Goal: Learn about a topic: Learn about a topic

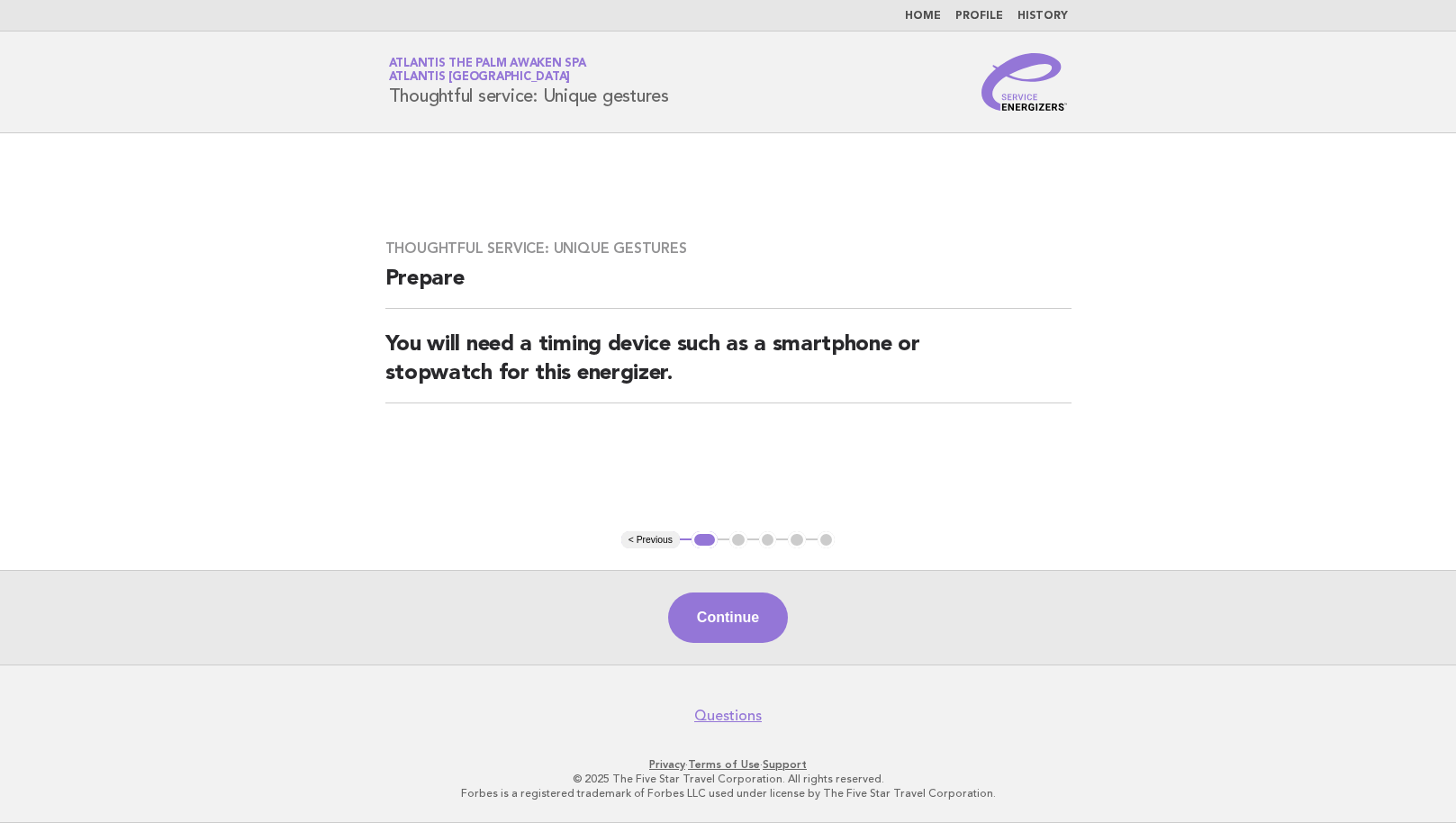
click at [926, 19] on link "Home" at bounding box center [922, 16] width 36 height 11
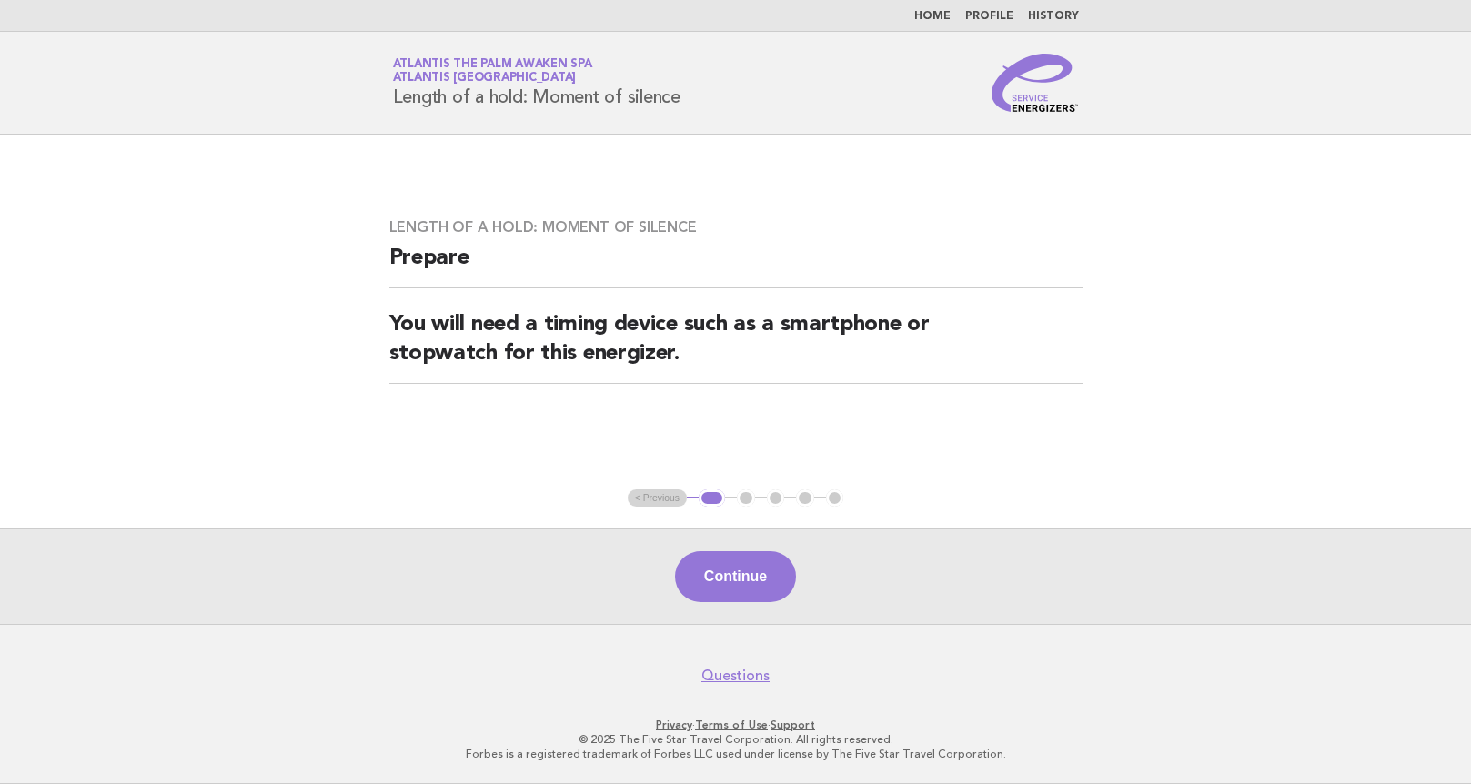
click at [930, 12] on link "Home" at bounding box center [932, 16] width 36 height 11
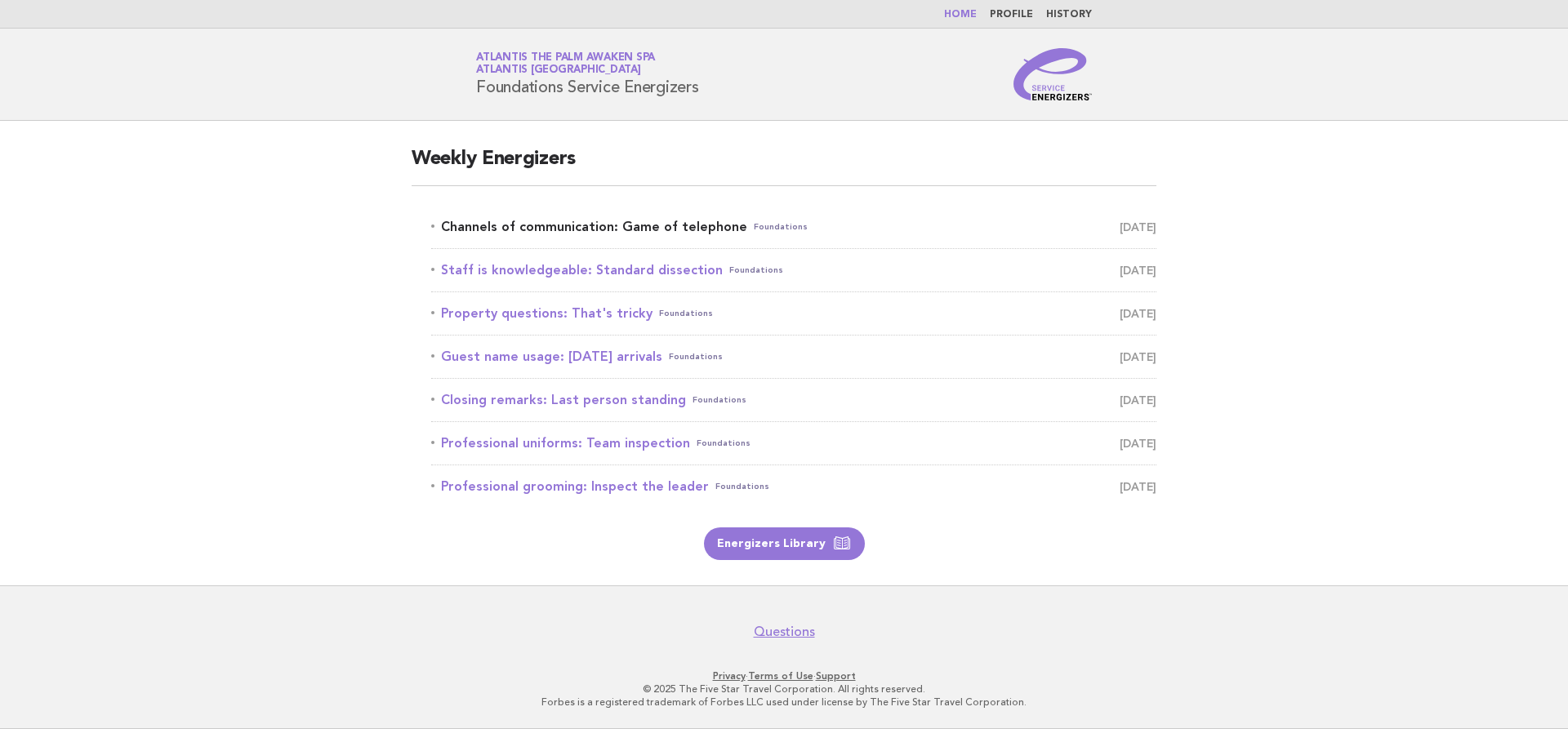
drag, startPoint x: 589, startPoint y: 216, endPoint x: 715, endPoint y: 224, distance: 126.3
click at [520, 217] on link "Channels of communication: Game of telephone Foundations August 29" at bounding box center [794, 226] width 726 height 22
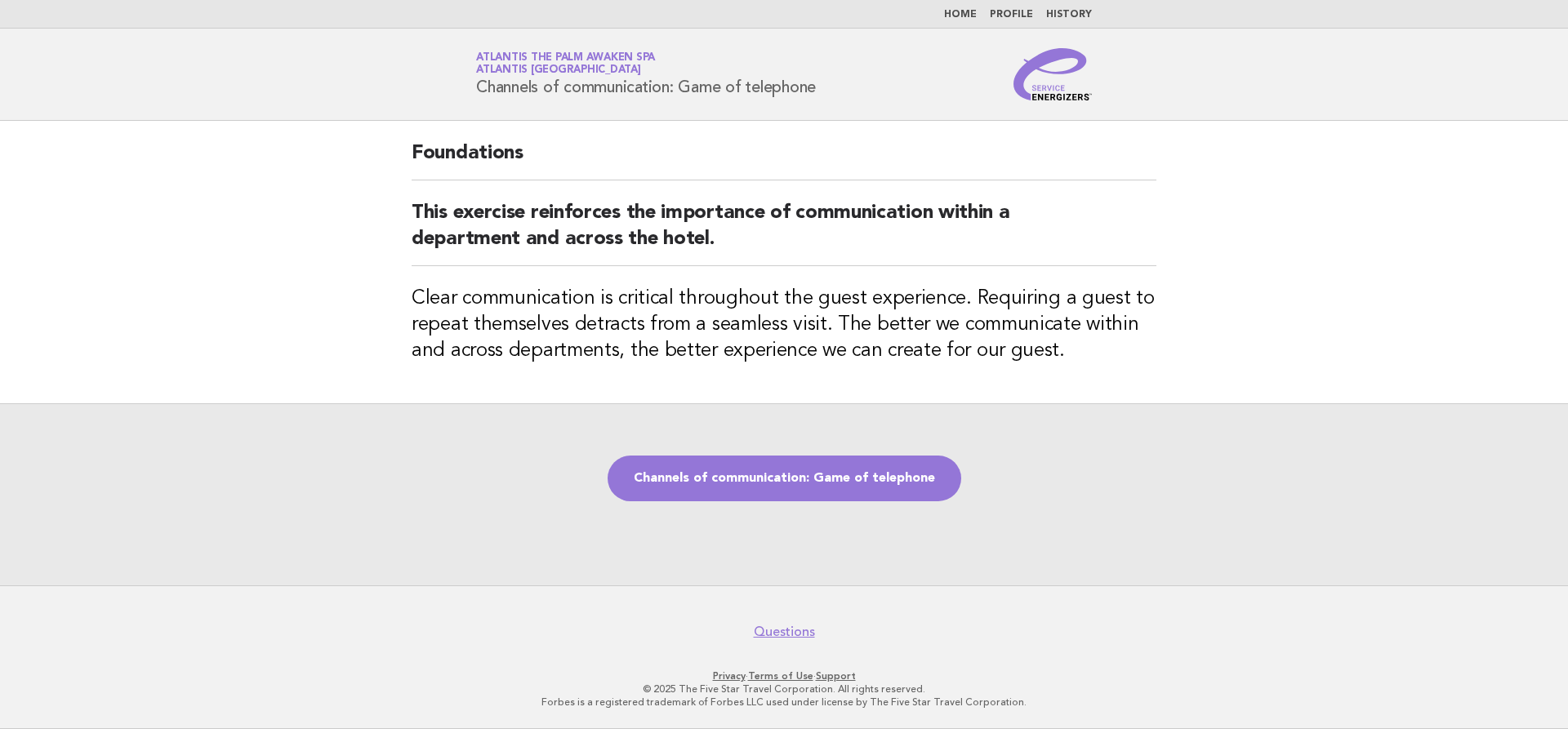
drag, startPoint x: 834, startPoint y: 90, endPoint x: 476, endPoint y: 97, distance: 358.1
click at [476, 97] on div "Service Energizers Atlantis The Palm Awaken Spa Atlantis Dubai Channels of comm…" at bounding box center [784, 75] width 662 height 52
copy h1 "Channels of communication: Game of telephone"
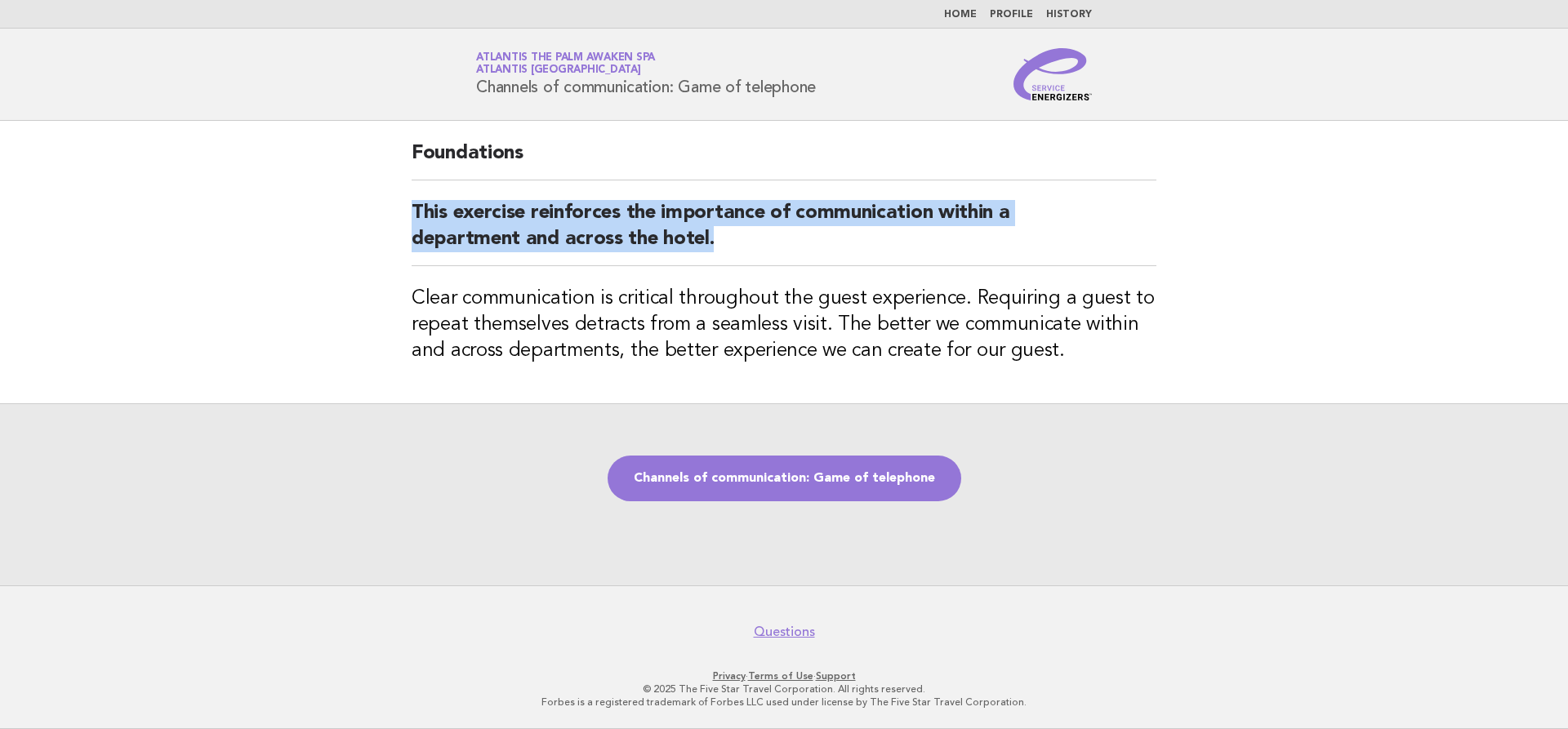
drag, startPoint x: 411, startPoint y: 215, endPoint x: 761, endPoint y: 247, distance: 351.5
click at [761, 247] on div "Foundations This exercise reinforces the importance of communication within a d…" at bounding box center [784, 262] width 784 height 283
copy h2 "This exercise reinforces the importance of communication within a department an…"
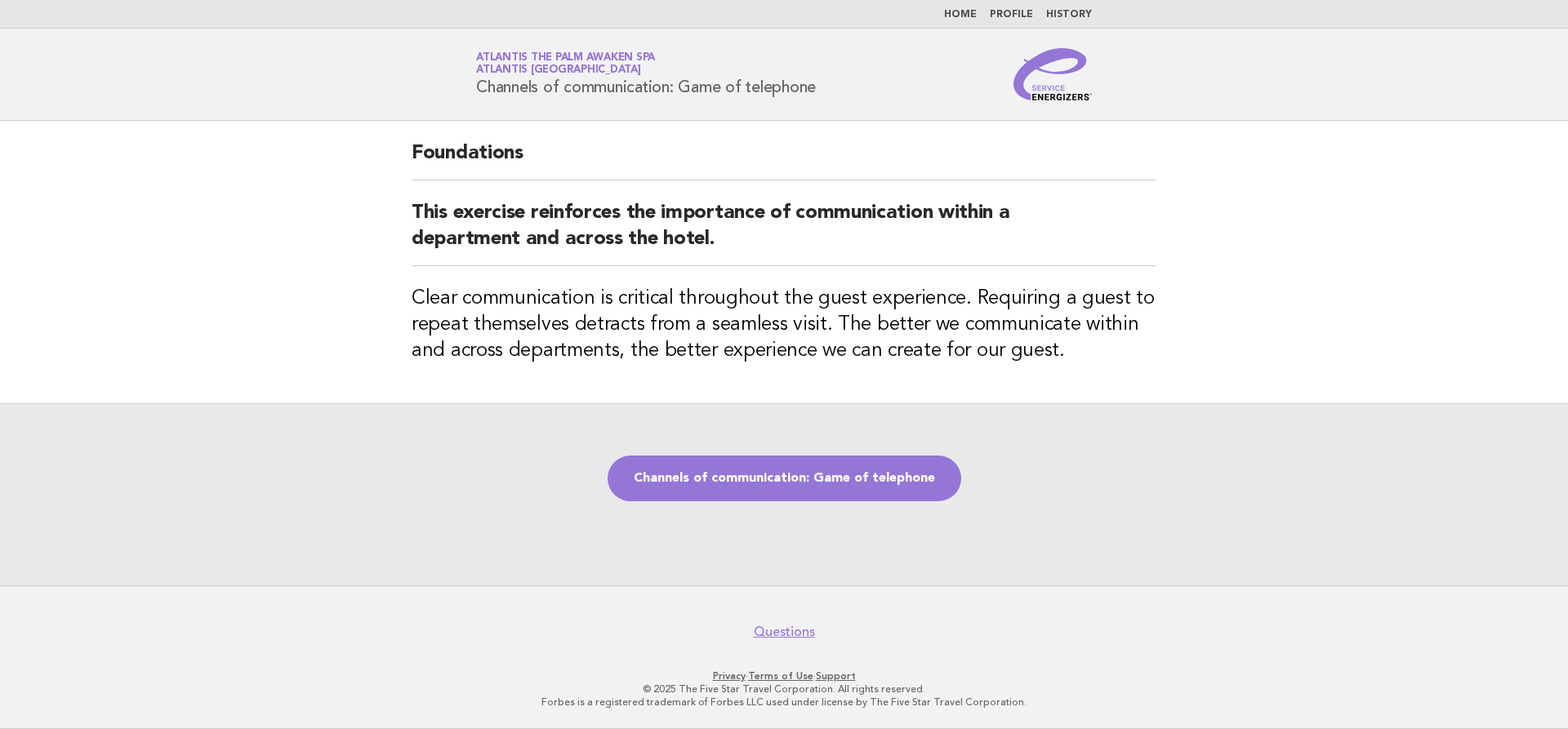
click at [1194, 342] on main "Foundations This exercise reinforces the importance of communication within a d…" at bounding box center [784, 354] width 1568 height 465
click at [840, 481] on link "Channels of communication: Game of telephone" at bounding box center [785, 479] width 354 height 46
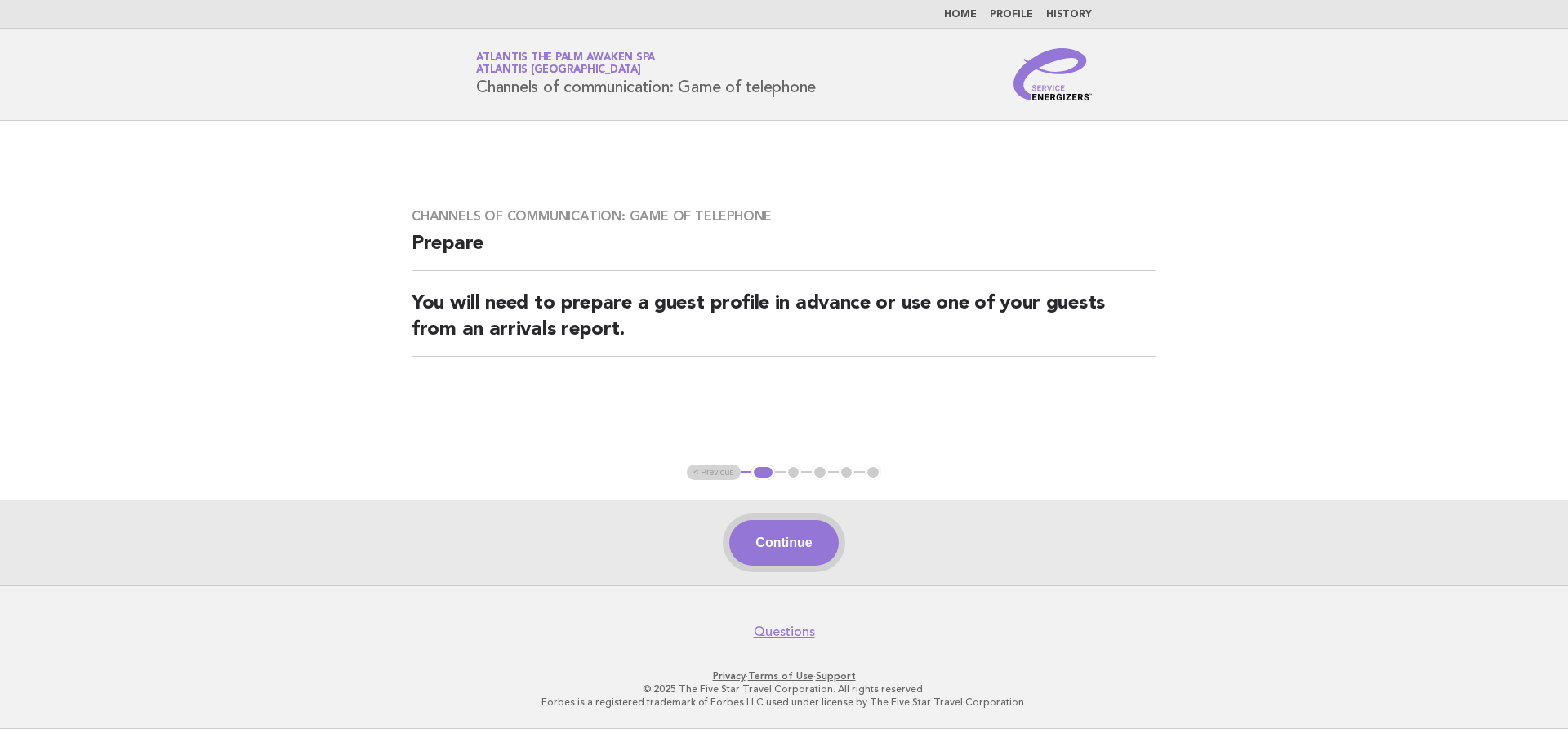
click at [794, 537] on button "Continue" at bounding box center [783, 542] width 109 height 46
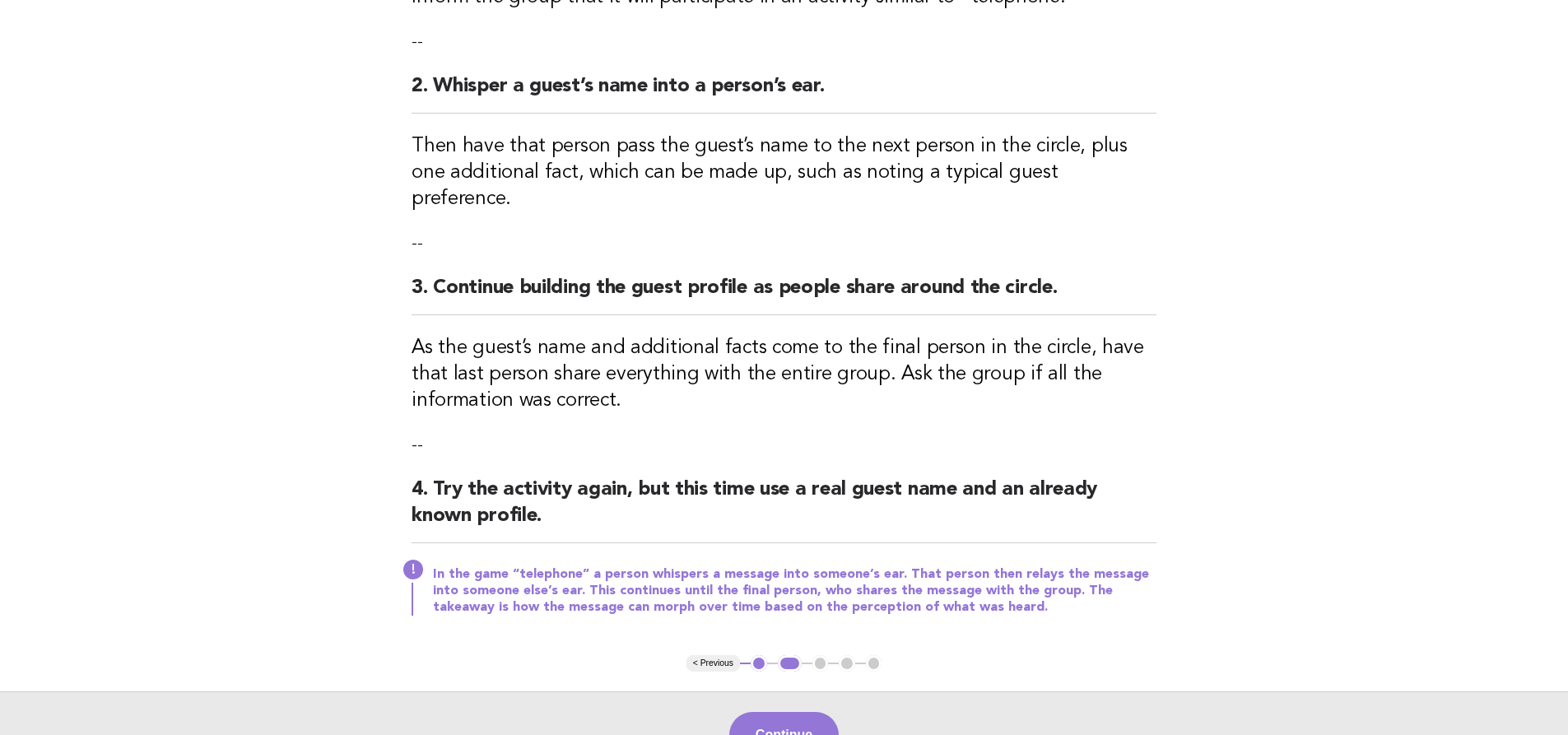
scroll to position [329, 0]
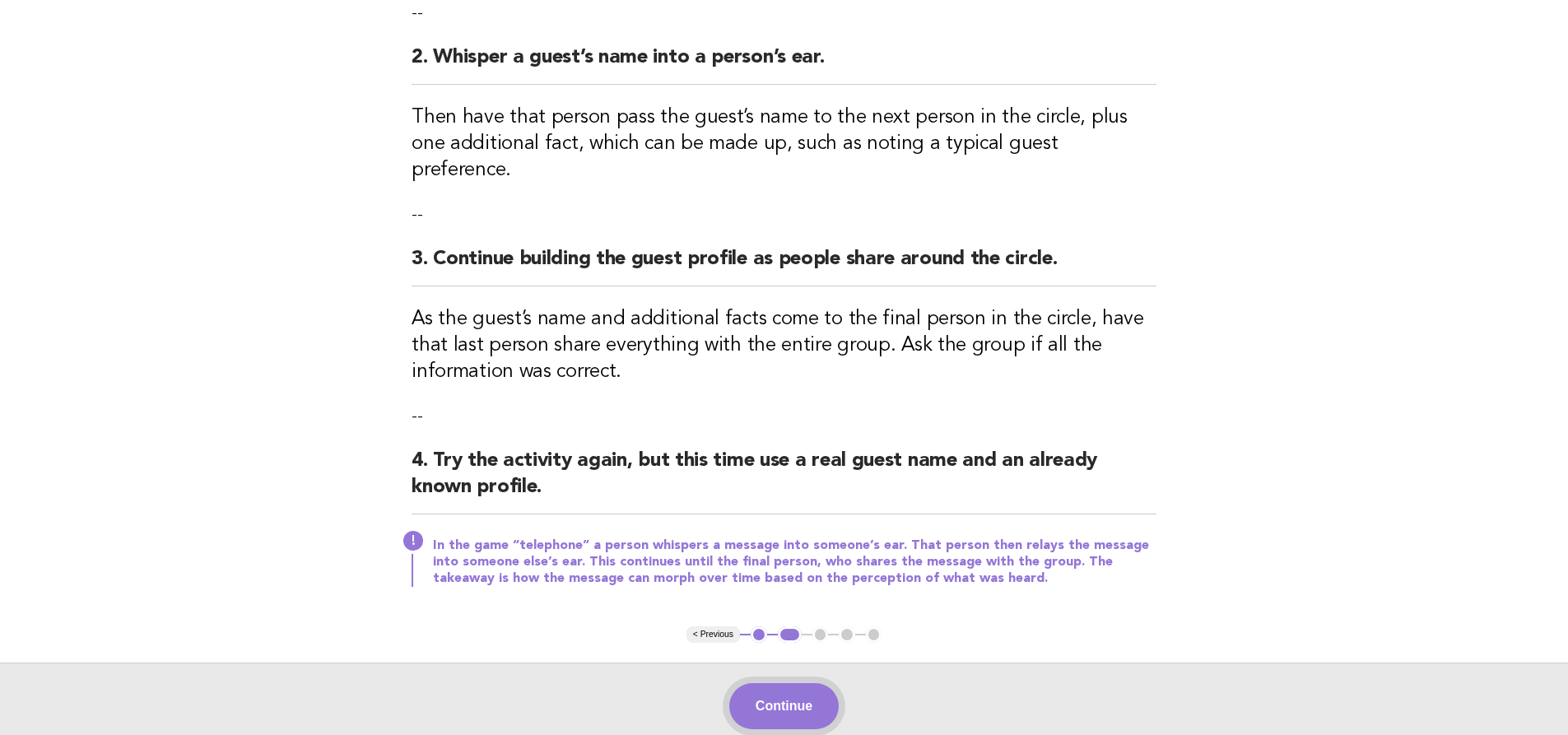
click at [813, 687] on button "Continue" at bounding box center [784, 706] width 109 height 46
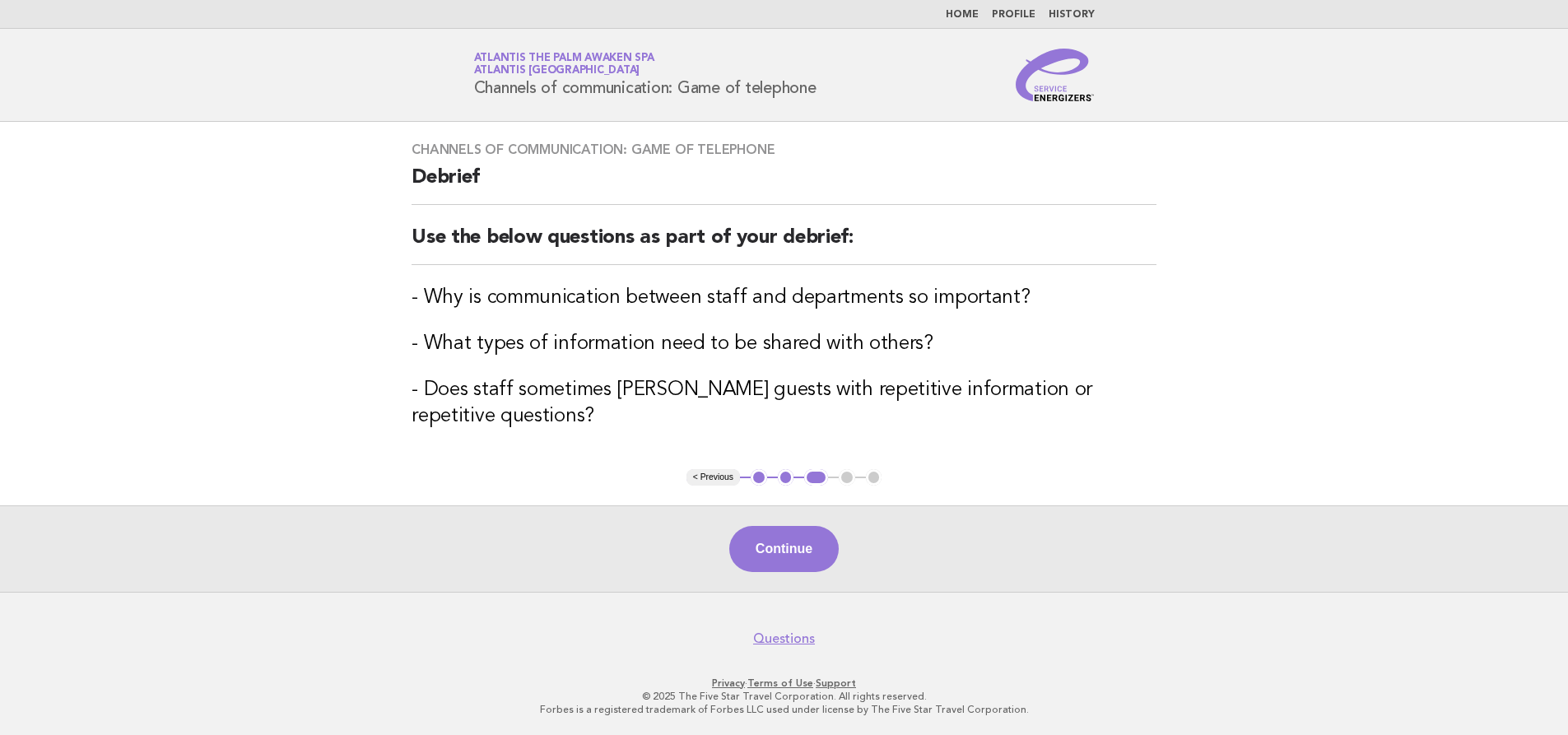
scroll to position [1, 0]
click at [784, 556] on button "Continue" at bounding box center [784, 548] width 109 height 46
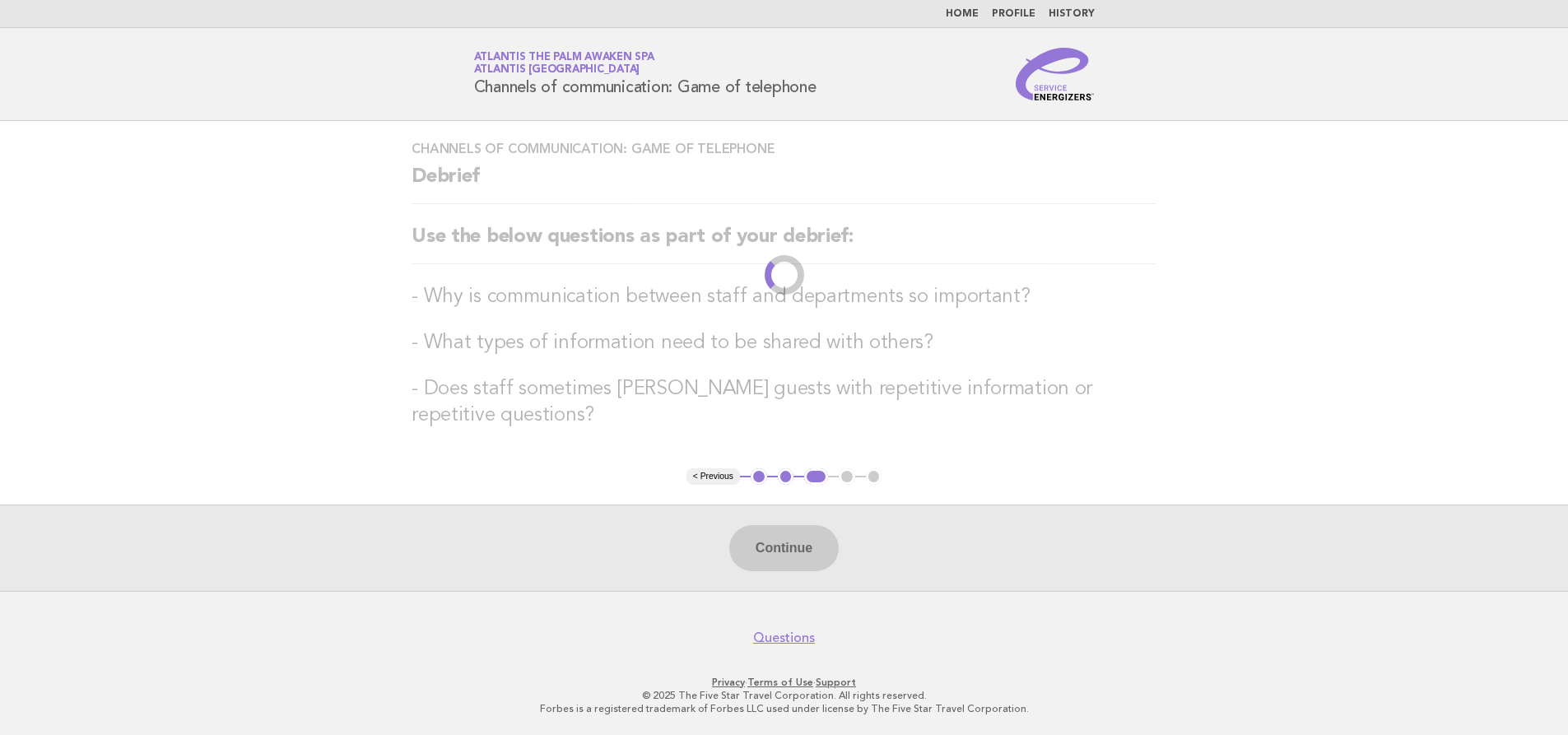
scroll to position [0, 0]
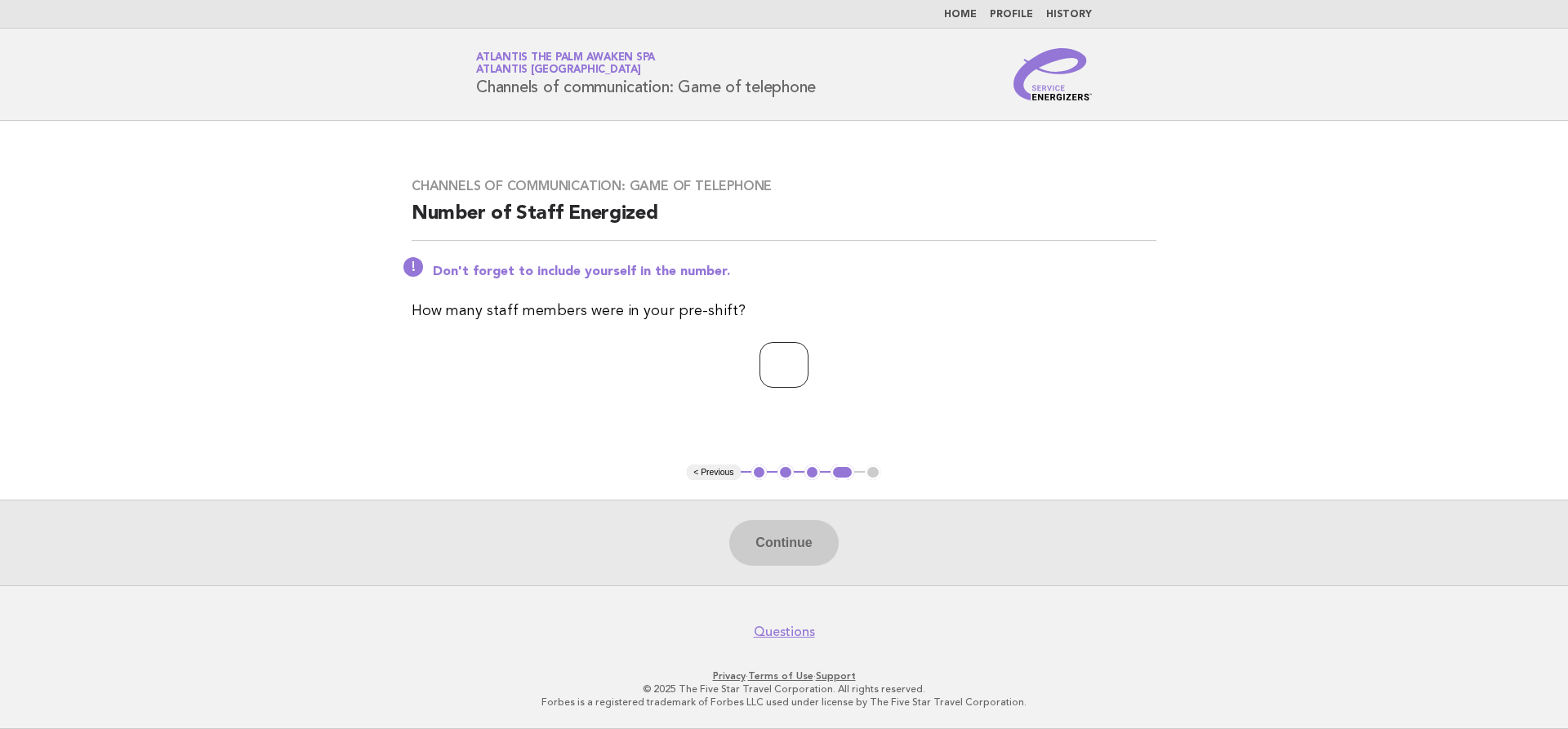
click at [800, 367] on input "number" at bounding box center [784, 364] width 49 height 46
type input "*"
click at [787, 541] on button "Continue" at bounding box center [783, 542] width 109 height 46
